Goal: Task Accomplishment & Management: Manage account settings

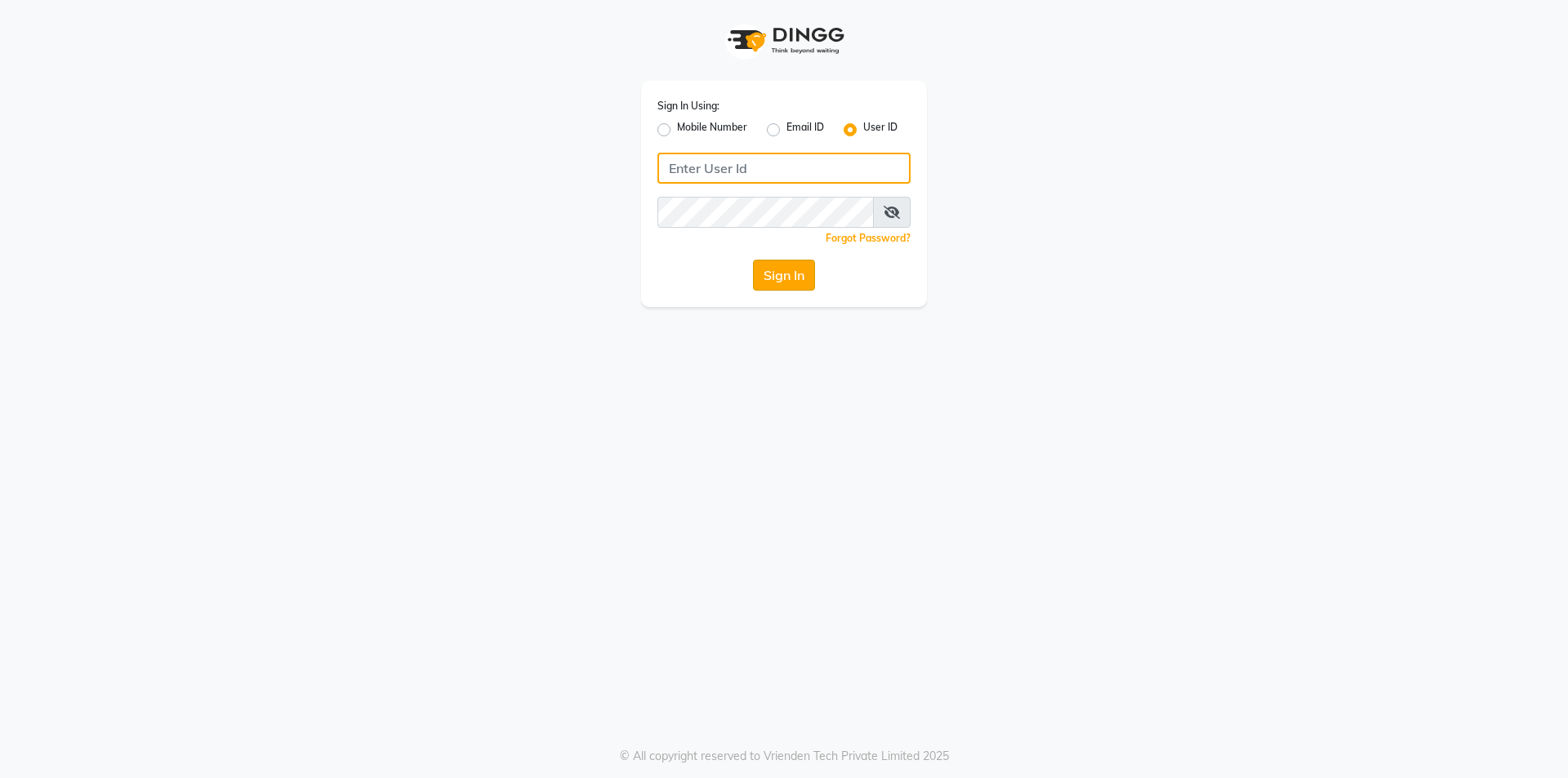
type input "prabhutasalon"
click at [763, 266] on button "Sign In" at bounding box center [784, 275] width 62 height 31
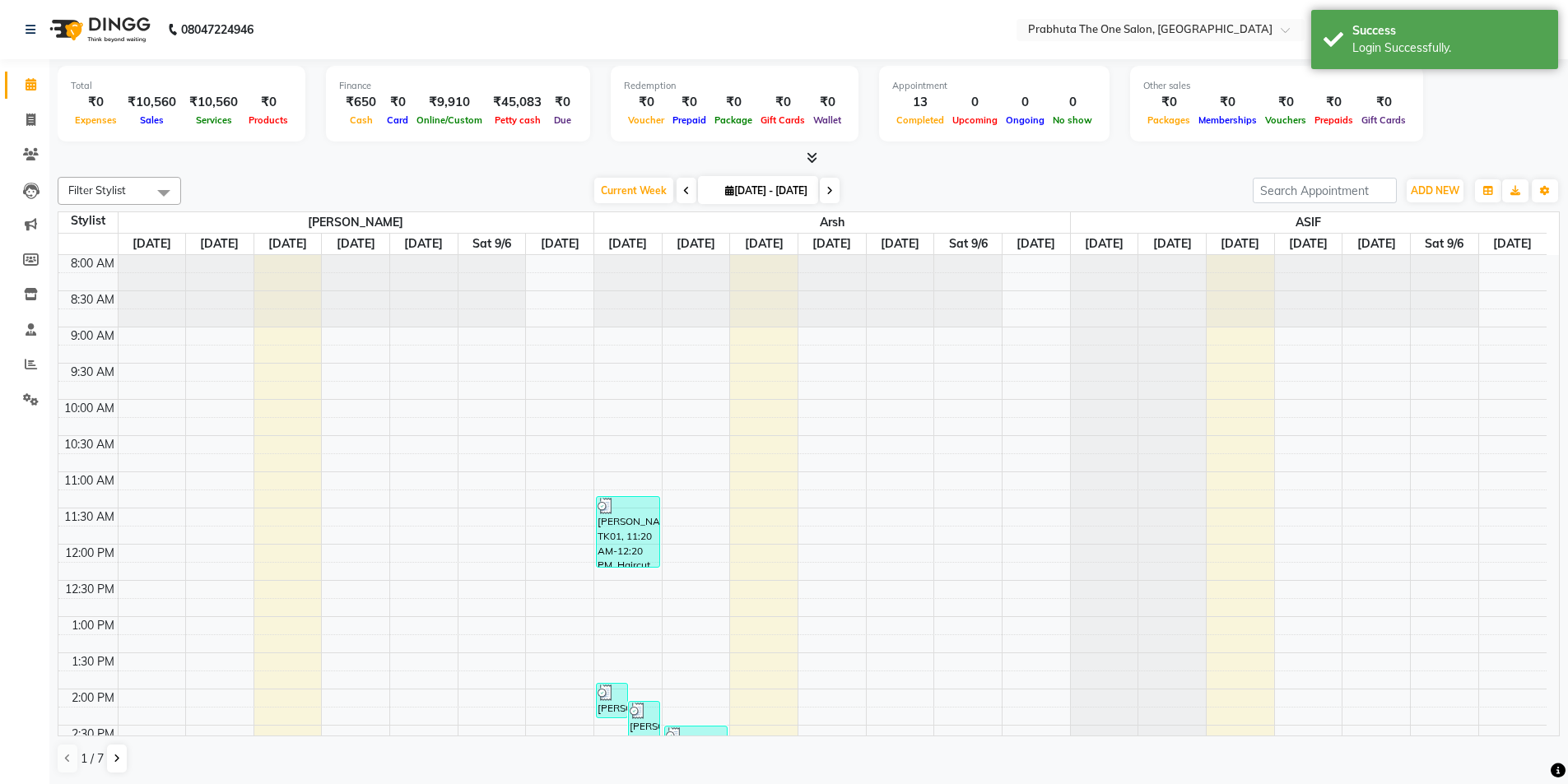
click at [200, 119] on span "Services" at bounding box center [214, 119] width 44 height 12
click at [29, 127] on span at bounding box center [30, 120] width 29 height 19
select select "service"
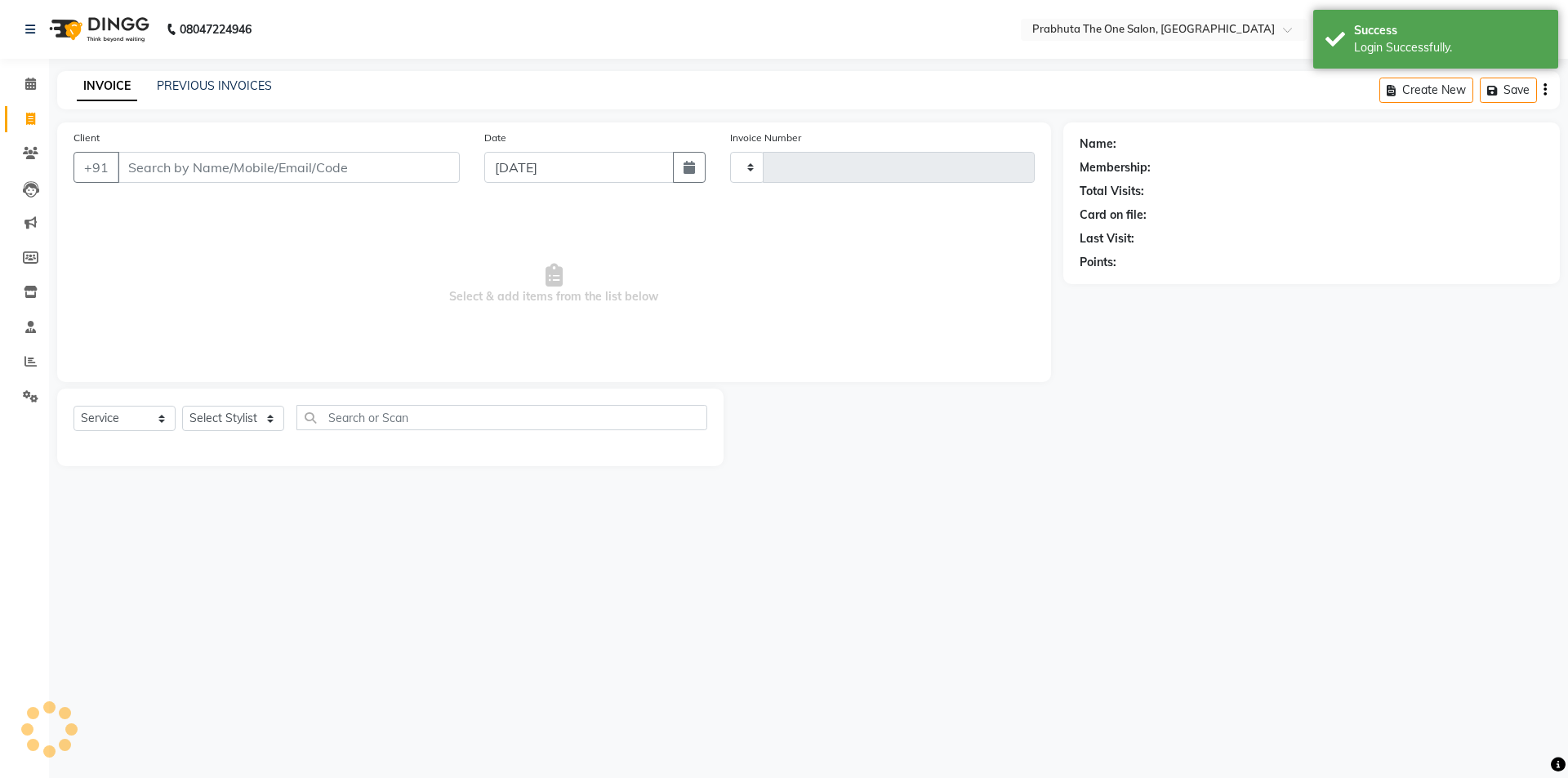
type input "1184"
select select "5326"
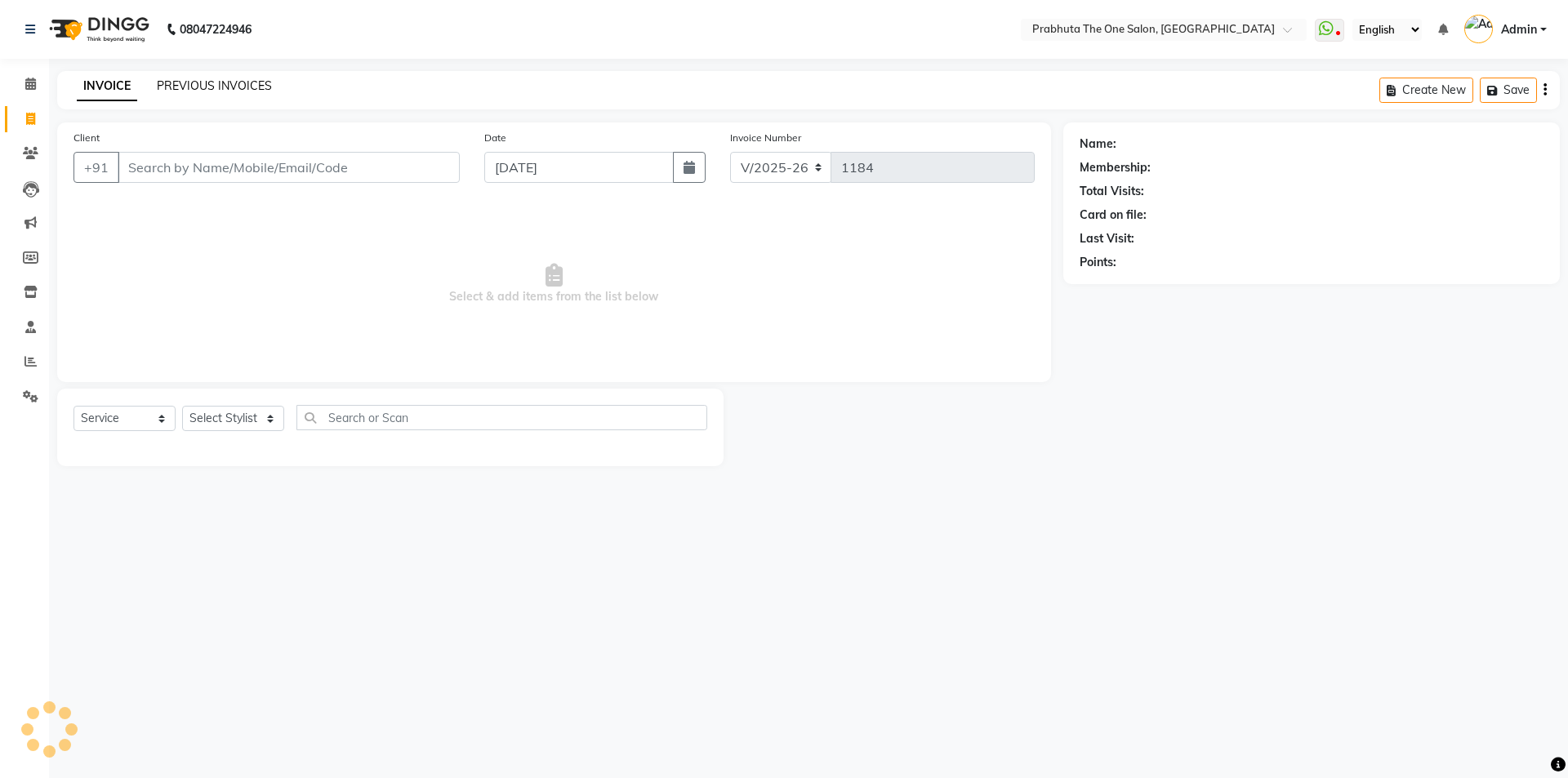
click at [176, 86] on link "PREVIOUS INVOICES" at bounding box center [214, 86] width 115 height 15
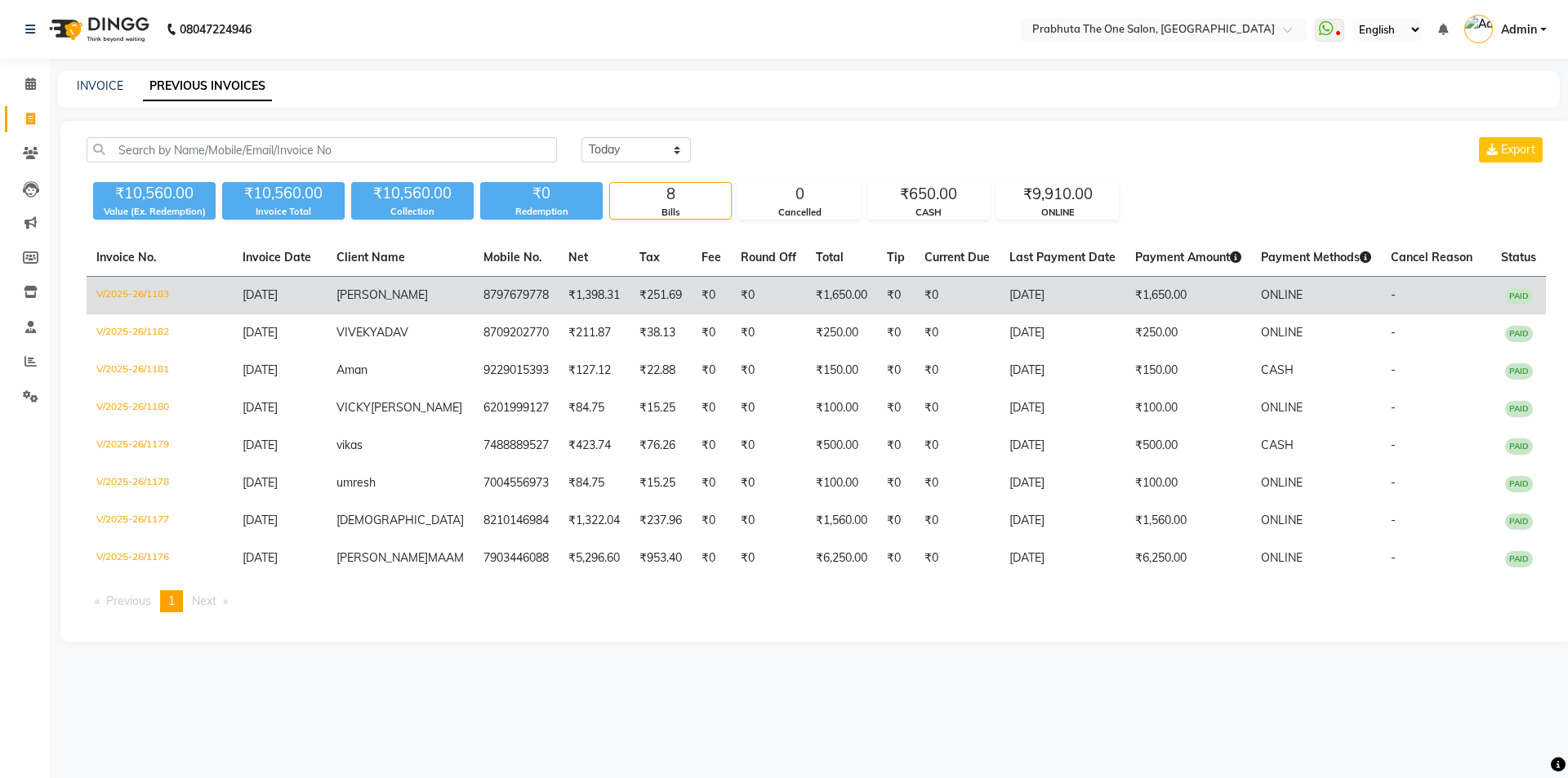
click at [822, 300] on td "₹1,650.00" at bounding box center [842, 296] width 71 height 38
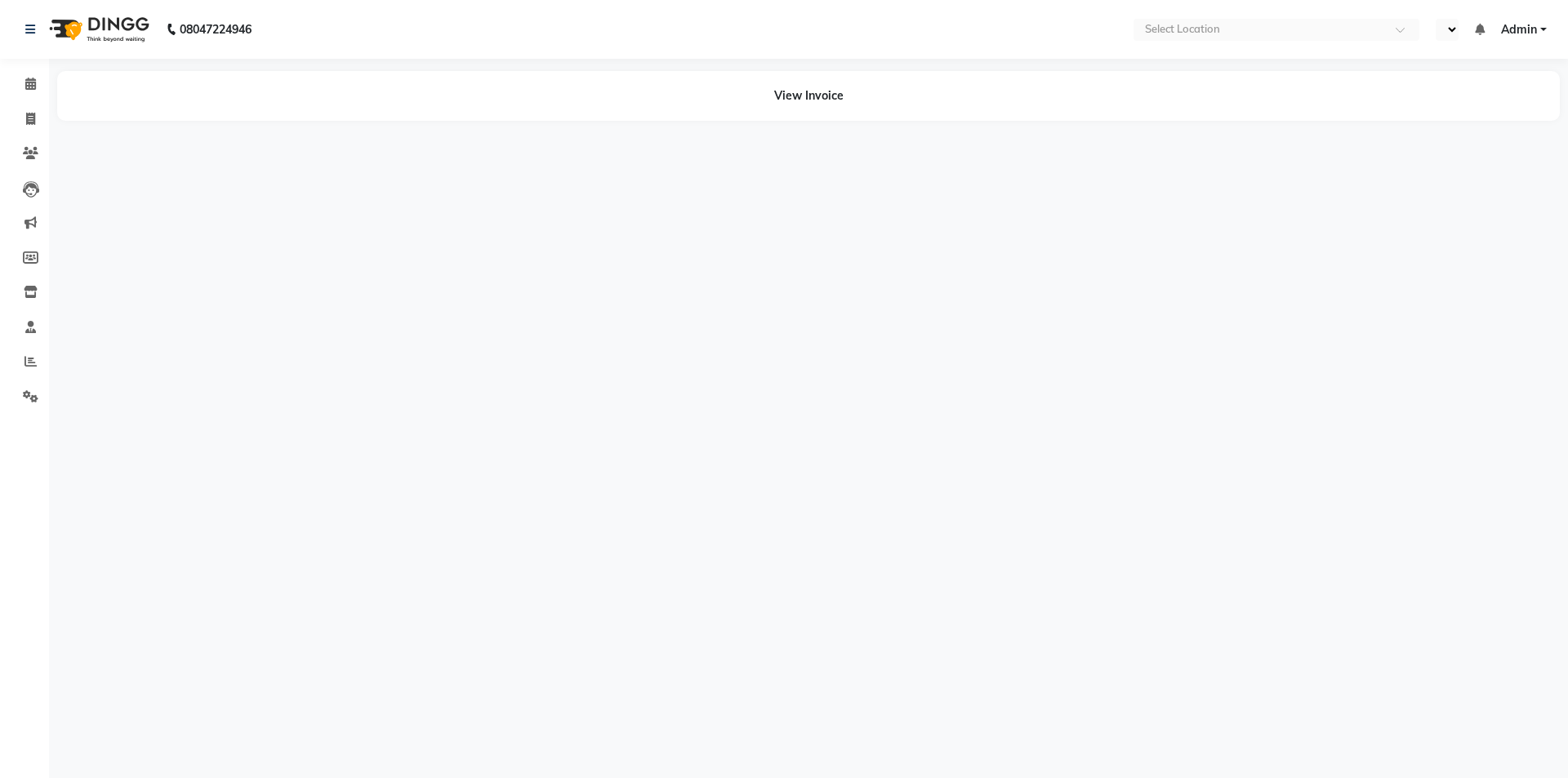
select select "en"
